Goal: Find specific page/section: Find specific page/section

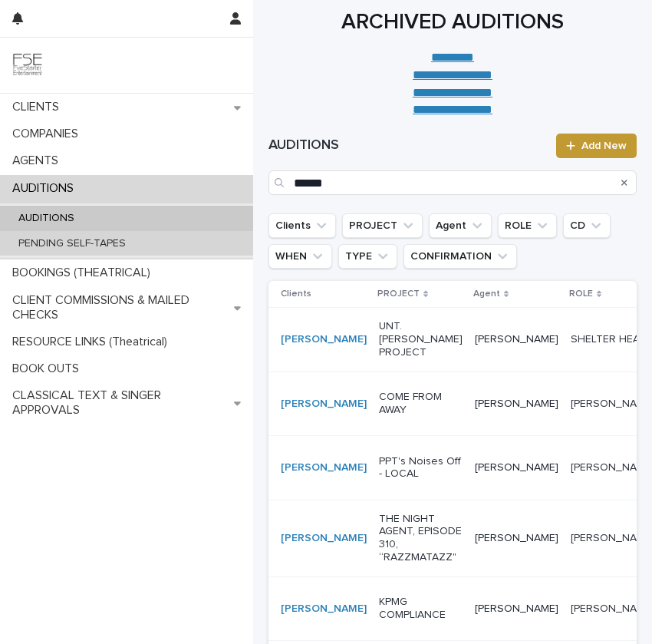
scroll to position [183, 0]
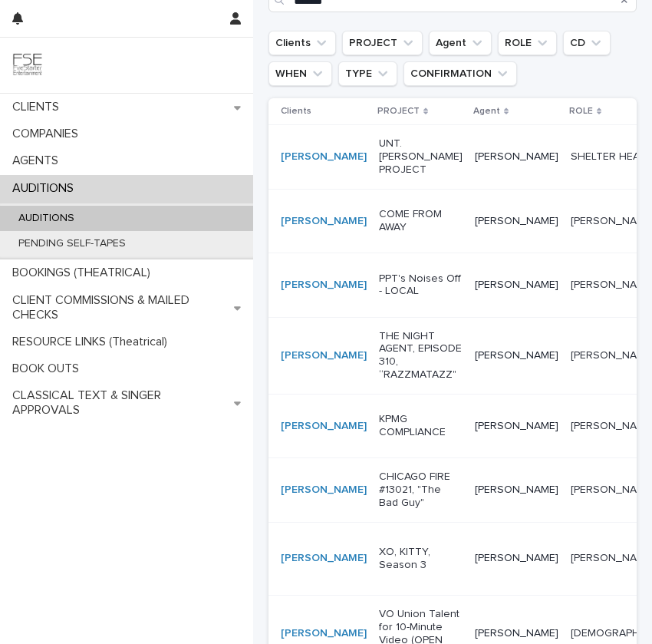
click at [104, 203] on div "AUDITIONS PENDING SELF-TAPES" at bounding box center [126, 231] width 253 height 58
click at [104, 207] on div "AUDITIONS" at bounding box center [126, 218] width 253 height 25
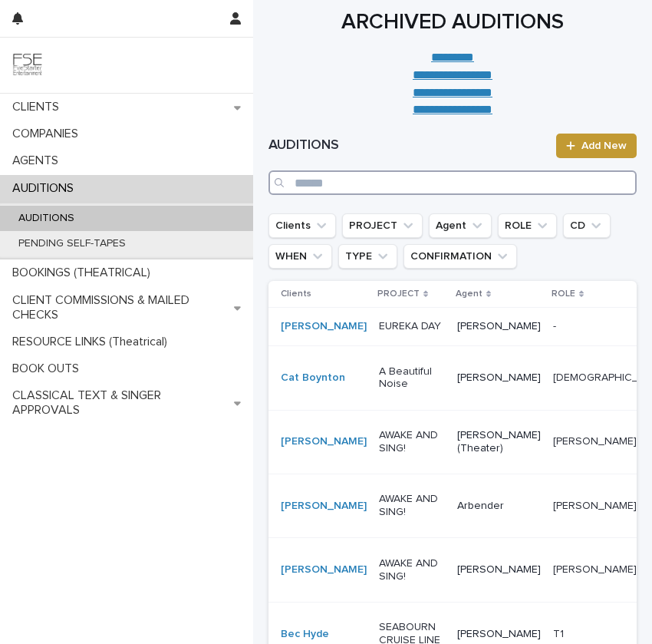
click at [328, 193] on input "Search" at bounding box center [453, 182] width 368 height 25
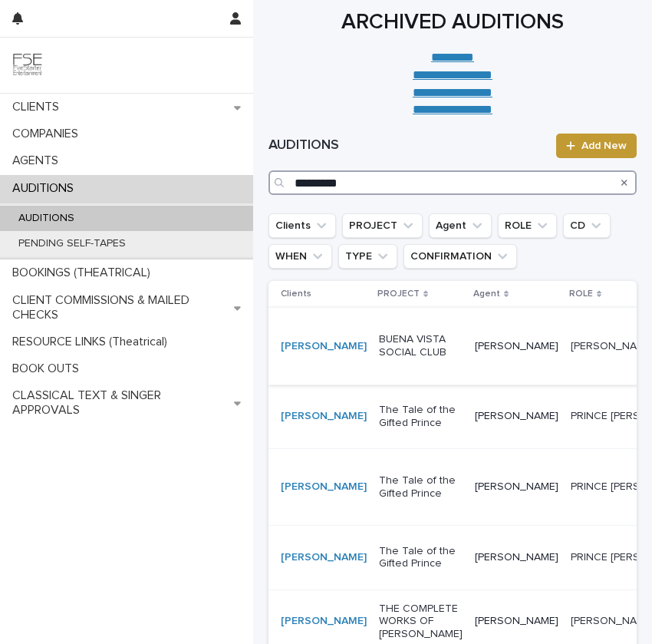
type input "*********"
click at [469, 382] on td "[PERSON_NAME]" at bounding box center [517, 346] width 96 height 77
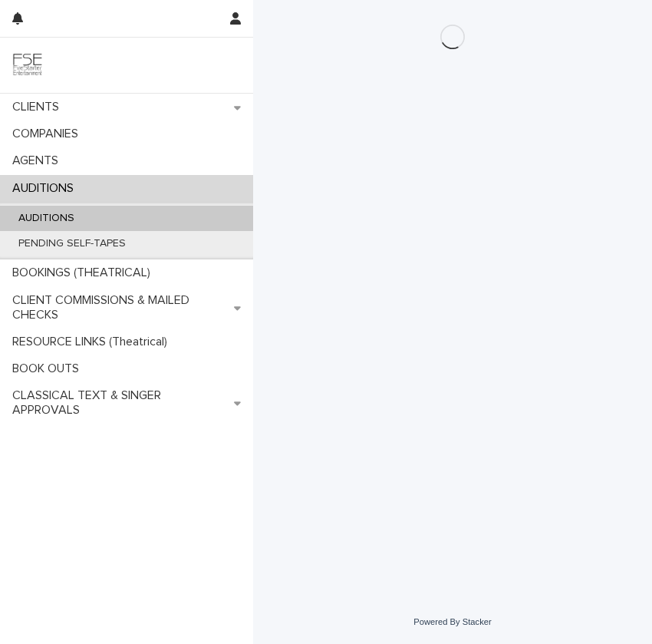
click at [409, 373] on div "Loading... Saving… Loading... Saving…" at bounding box center [453, 281] width 384 height 562
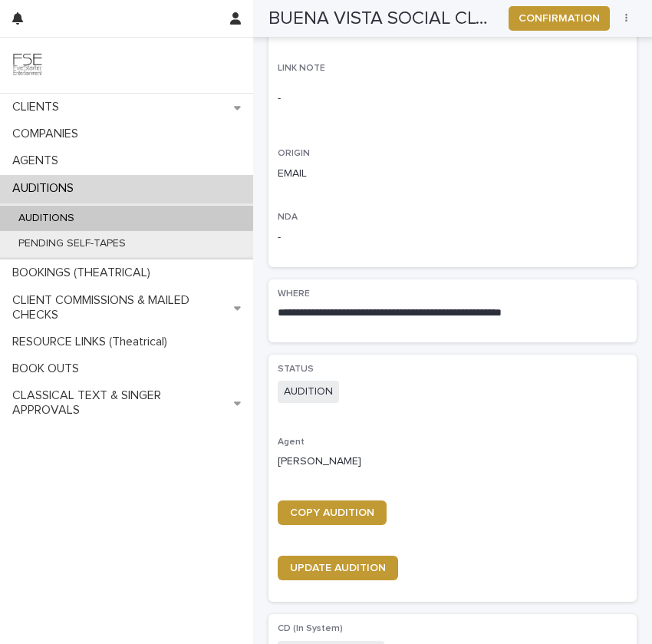
scroll to position [839, 0]
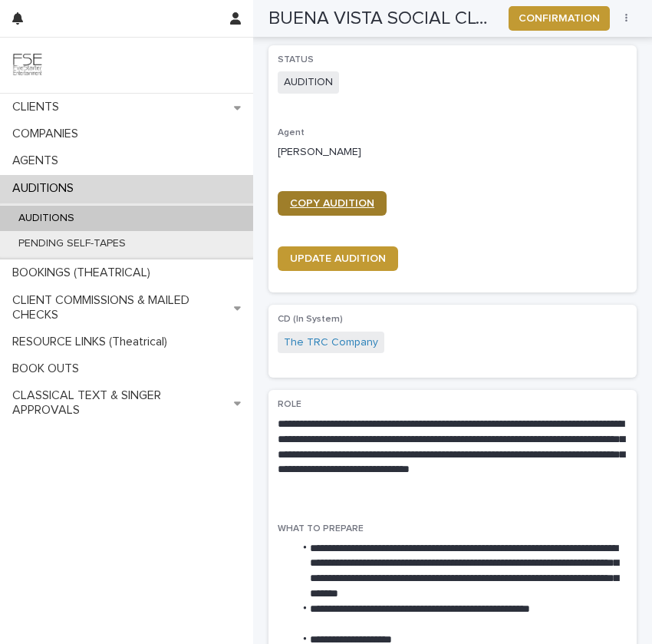
click at [346, 199] on span "COPY AUDITION" at bounding box center [332, 203] width 84 height 11
click at [193, 220] on div "AUDITIONS" at bounding box center [126, 218] width 253 height 25
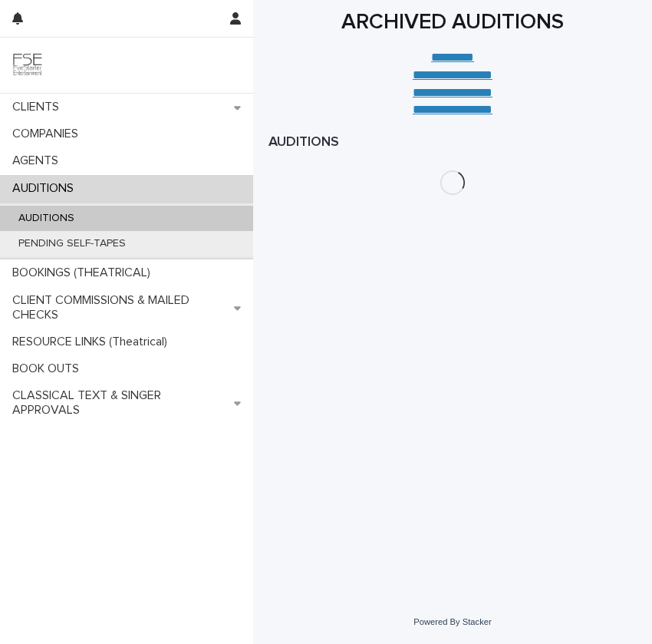
drag, startPoint x: 193, startPoint y: 217, endPoint x: 248, endPoint y: 15, distance: 209.1
